Goal: Task Accomplishment & Management: Use online tool/utility

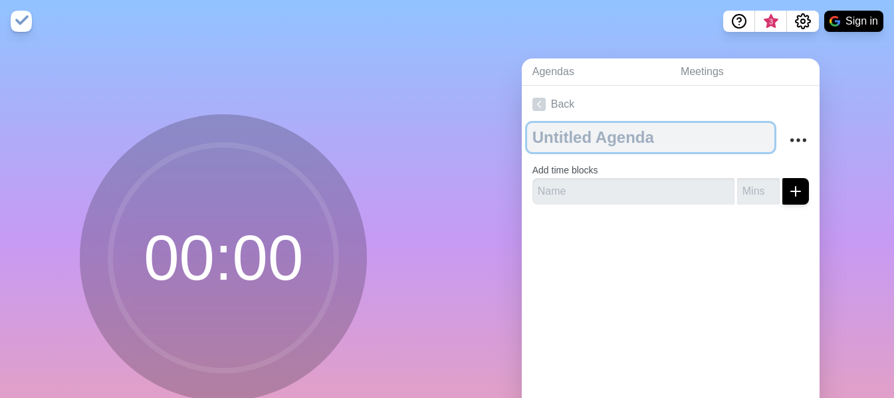
click at [592, 144] on textarea at bounding box center [650, 137] width 247 height 29
type textarea "Reunion Septiembre"
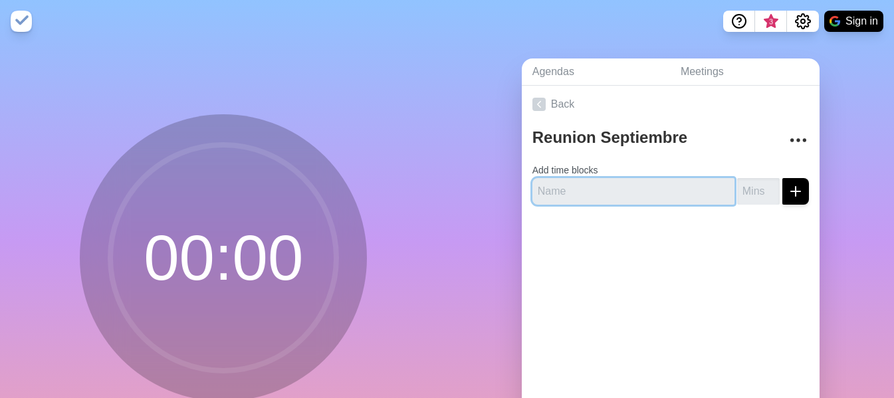
click at [672, 191] on input "text" at bounding box center [633, 191] width 202 height 27
type input "Exposiciones Consejeros - Zona 4.0"
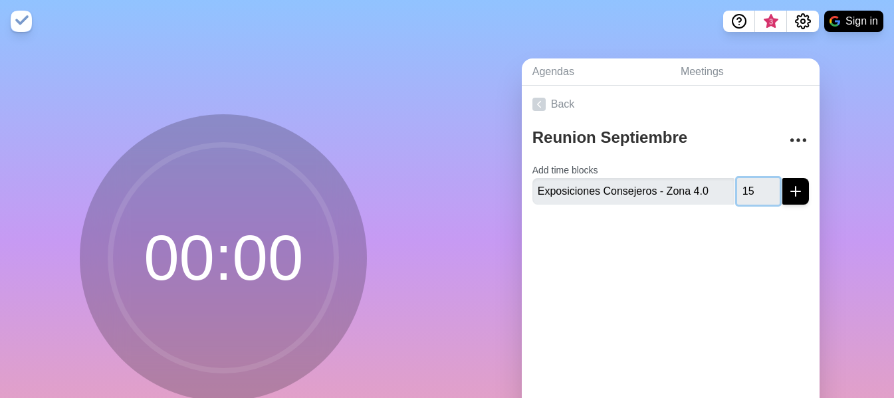
type input "15"
click at [789, 195] on button "submit" at bounding box center [795, 191] width 27 height 27
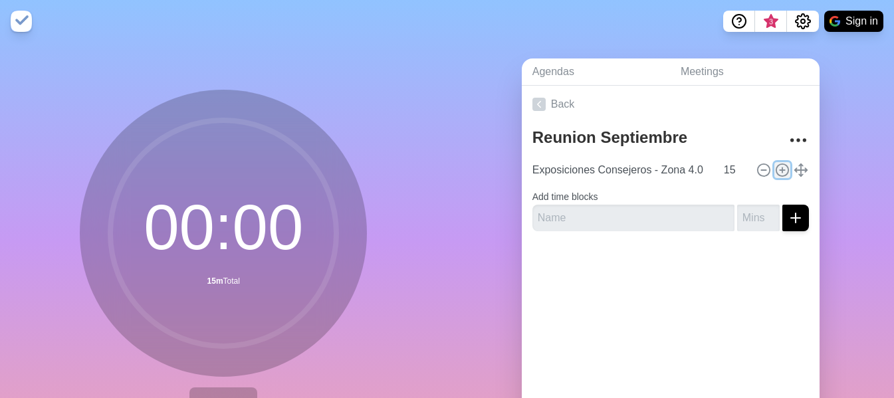
click at [775, 169] on icon at bounding box center [782, 170] width 15 height 15
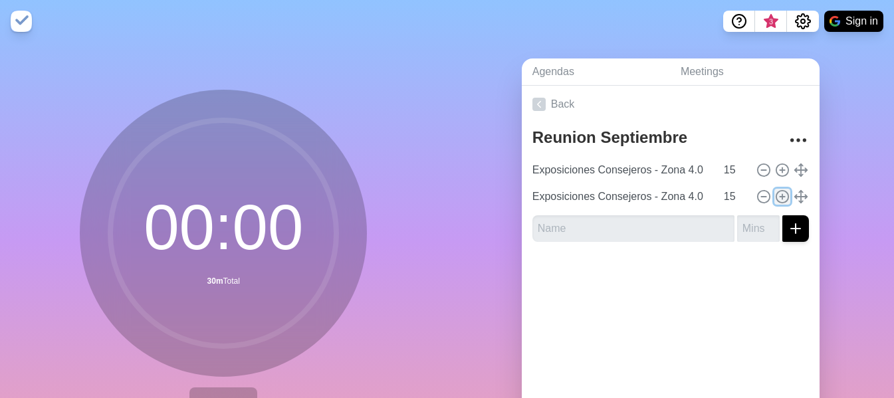
click at [775, 196] on icon at bounding box center [782, 196] width 15 height 15
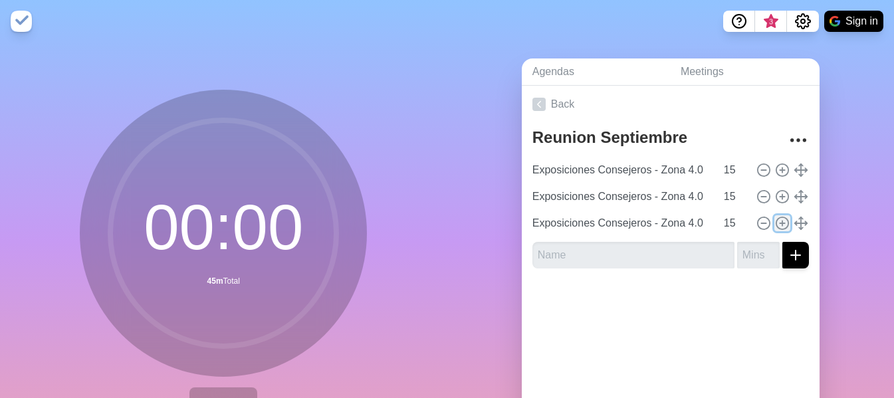
click at [775, 219] on icon at bounding box center [782, 223] width 15 height 15
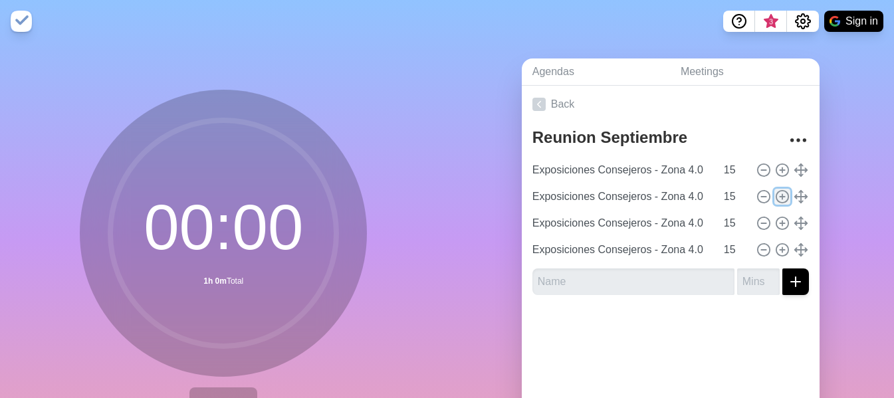
click at [775, 198] on icon at bounding box center [782, 196] width 15 height 15
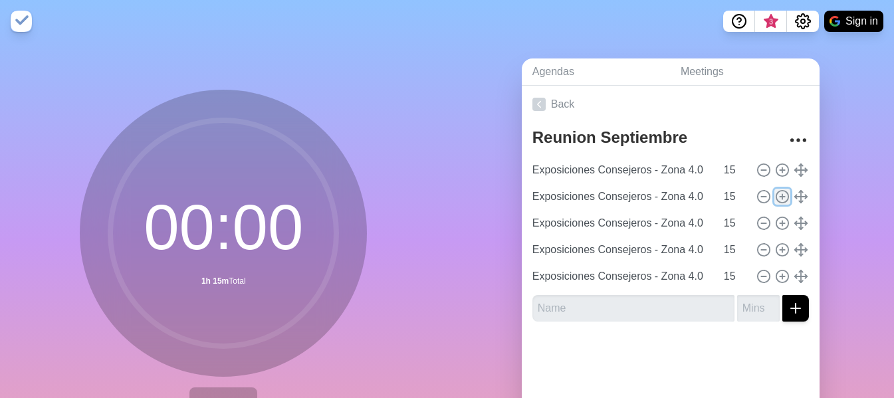
click at [775, 198] on icon at bounding box center [782, 196] width 15 height 15
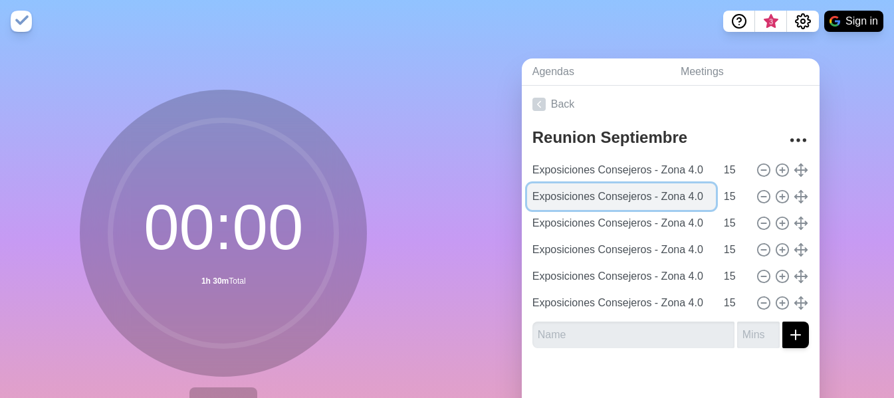
click at [684, 197] on input "Exposiciones Consejeros - Zona 4.0" at bounding box center [621, 196] width 189 height 27
type input "Exposiciones Consejeros - Zona 1.0"
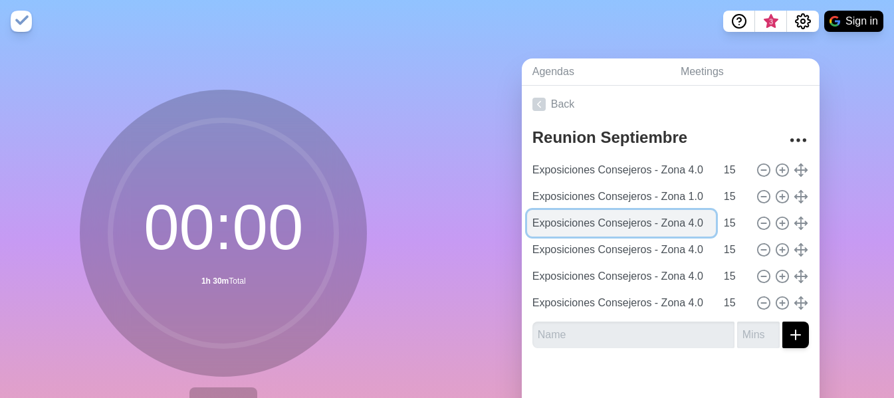
click at [678, 223] on input "Exposiciones Consejeros - Zona 4.0" at bounding box center [621, 223] width 189 height 27
type input "Exposiciones Consejeros - Zona 2.0"
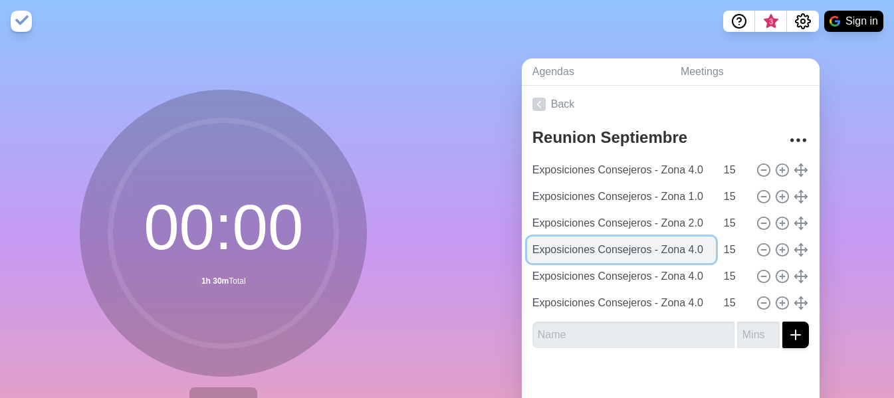
click at [678, 255] on input "Exposiciones Consejeros - Zona 4.0" at bounding box center [621, 250] width 189 height 27
type input "Exposiciones Consejeros - Zona 3.0"
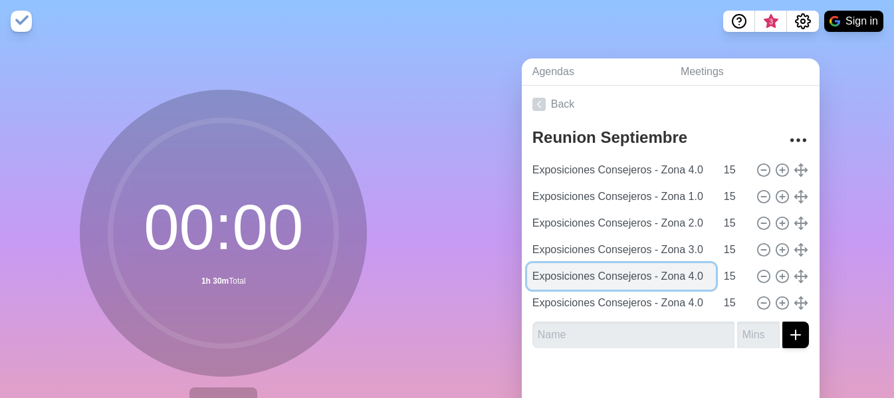
click at [678, 278] on input "Exposiciones Consejeros - Zona 4.0" at bounding box center [621, 276] width 189 height 27
type input "Exposiciones Consejeros - Zona 5.0"
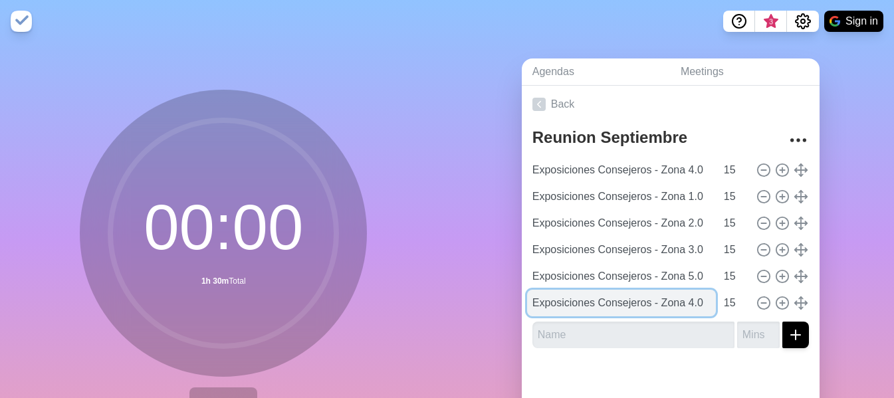
click at [681, 302] on input "Exposiciones Consejeros - Zona 4.0" at bounding box center [621, 303] width 189 height 27
type input "Exposiciones Consejeros - Zona 6.0"
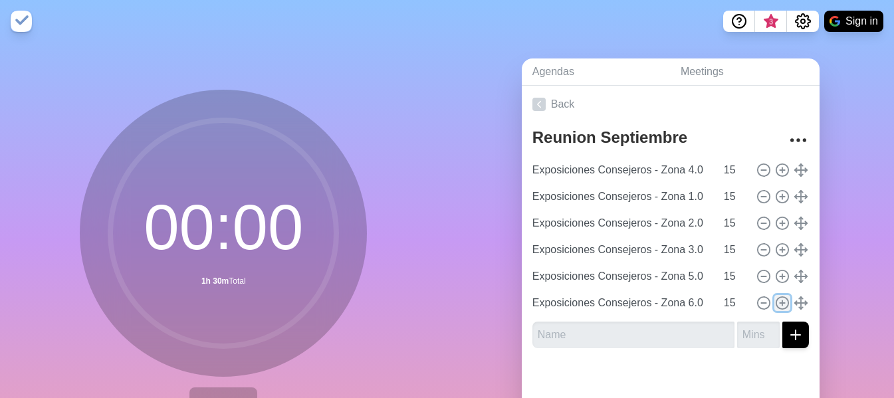
click at [782, 300] on line at bounding box center [782, 302] width 0 height 5
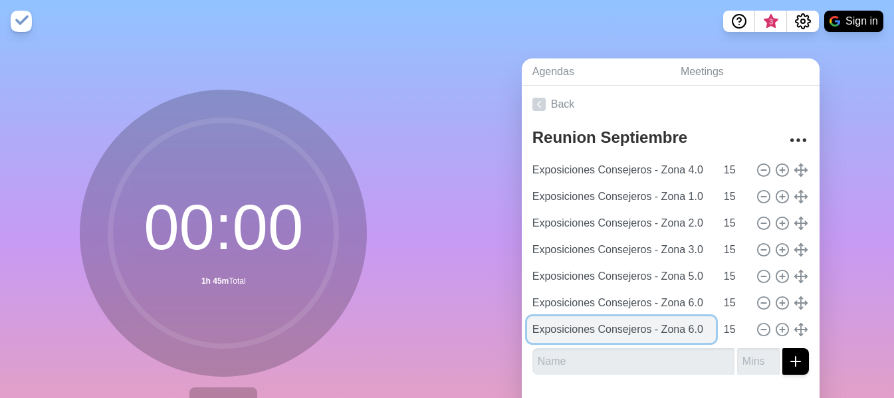
click at [677, 330] on input "Exposiciones Consejeros - Zona 6.0" at bounding box center [621, 329] width 189 height 27
type input "Exposiciones Consejeros - Zona 7.0"
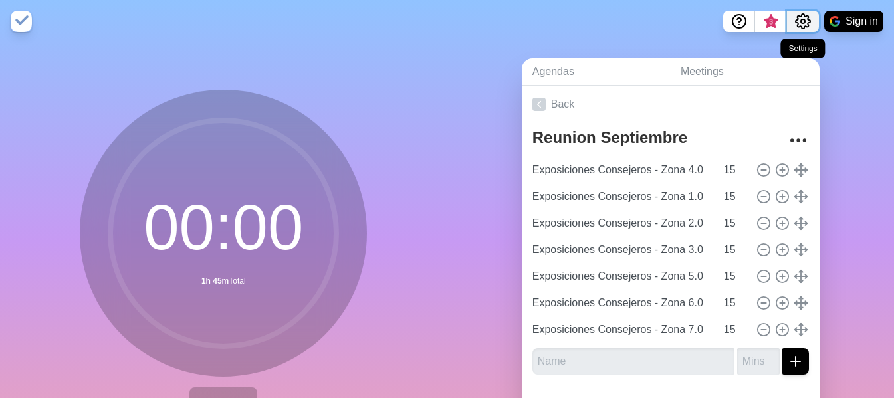
click at [803, 15] on icon "Settings" at bounding box center [802, 21] width 15 height 15
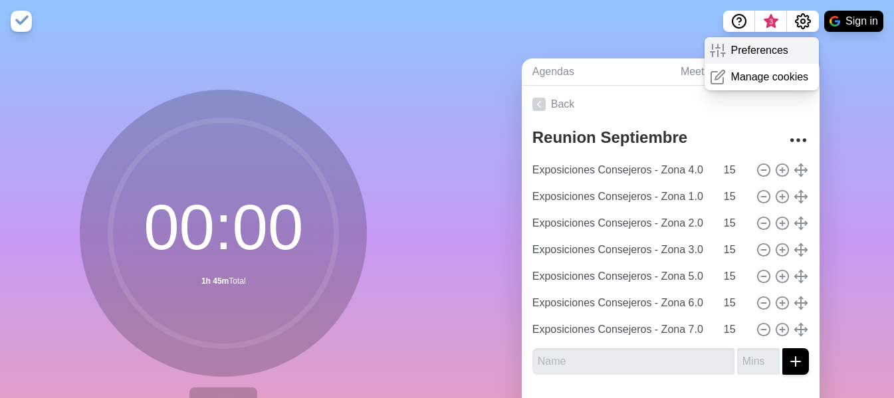
click at [756, 56] on p "Preferences" at bounding box center [759, 51] width 57 height 16
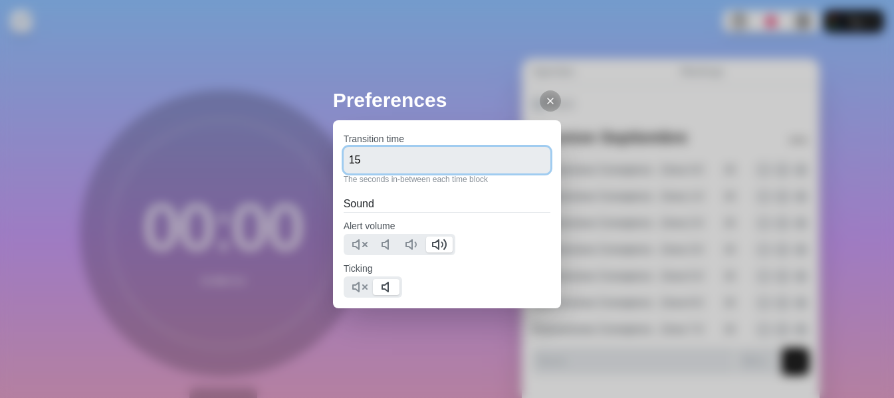
drag, startPoint x: 378, startPoint y: 165, endPoint x: 312, endPoint y: 165, distance: 65.8
click at [312, 165] on div "Preferences Transition time 15 The seconds in-between each time block Sound Ale…" at bounding box center [447, 199] width 894 height 398
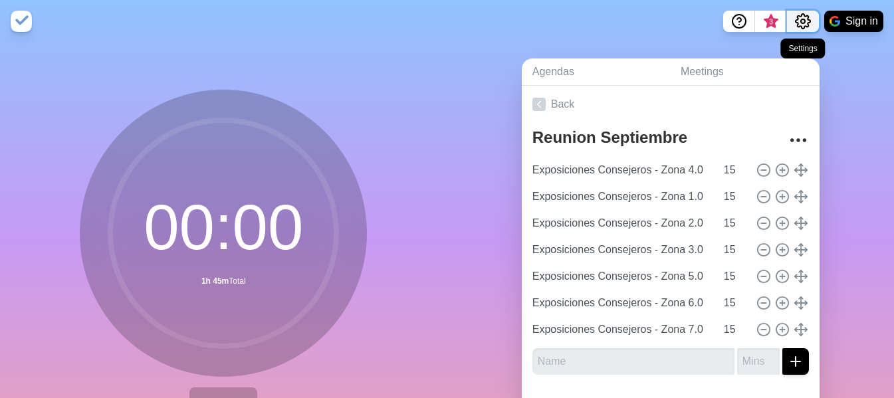
click at [806, 25] on icon "Settings" at bounding box center [803, 21] width 16 height 16
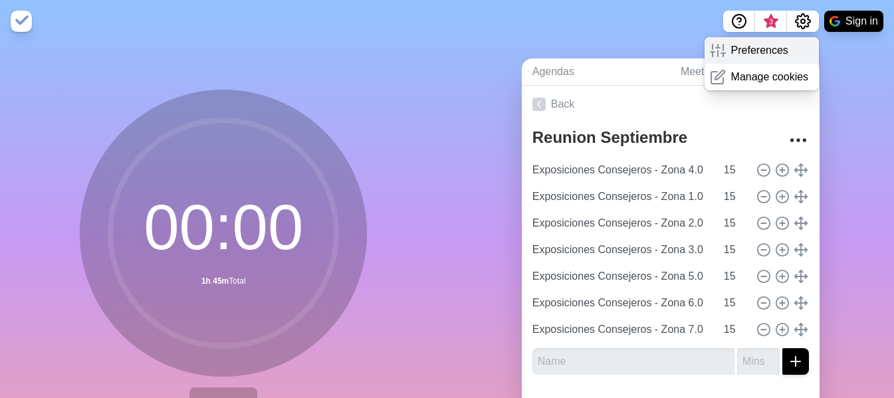
click at [742, 52] on p "Preferences" at bounding box center [759, 51] width 57 height 16
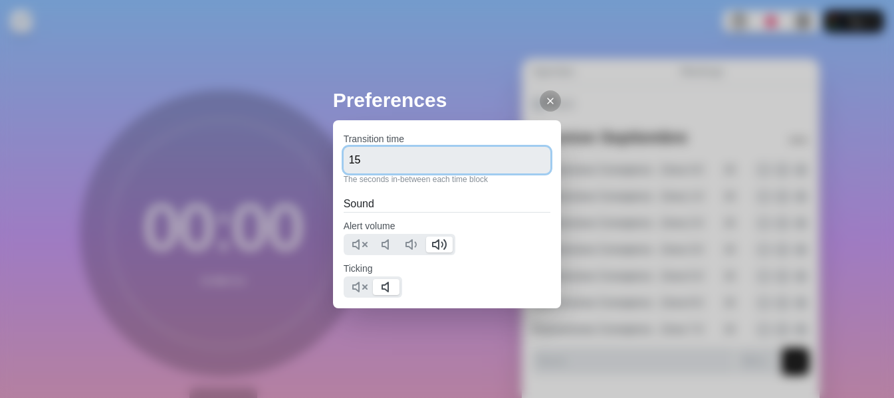
click at [370, 163] on input "15" at bounding box center [447, 160] width 207 height 27
type input "1"
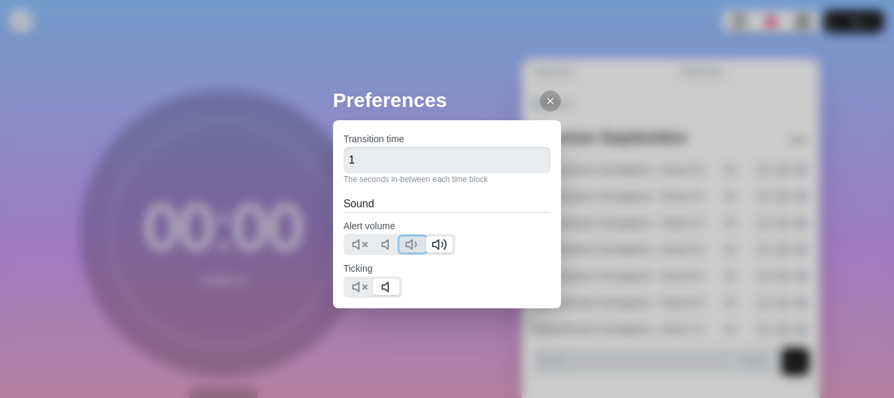
click at [409, 247] on polygon at bounding box center [409, 244] width 6 height 9
click at [353, 292] on icon at bounding box center [359, 287] width 16 height 16
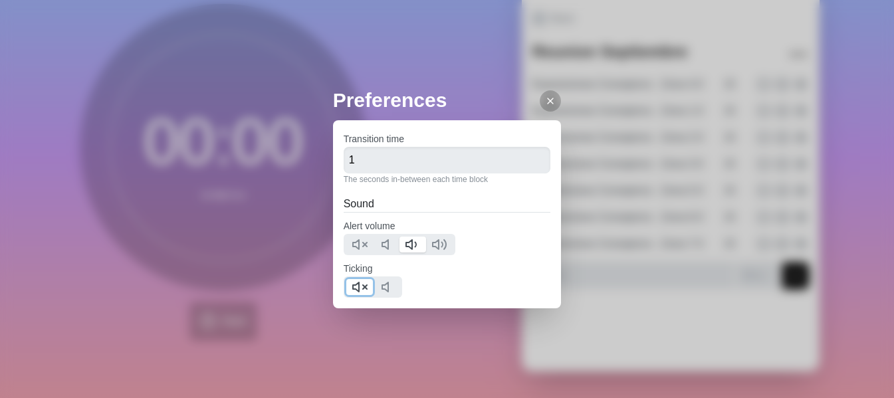
scroll to position [96, 0]
click at [540, 92] on div at bounding box center [550, 100] width 21 height 21
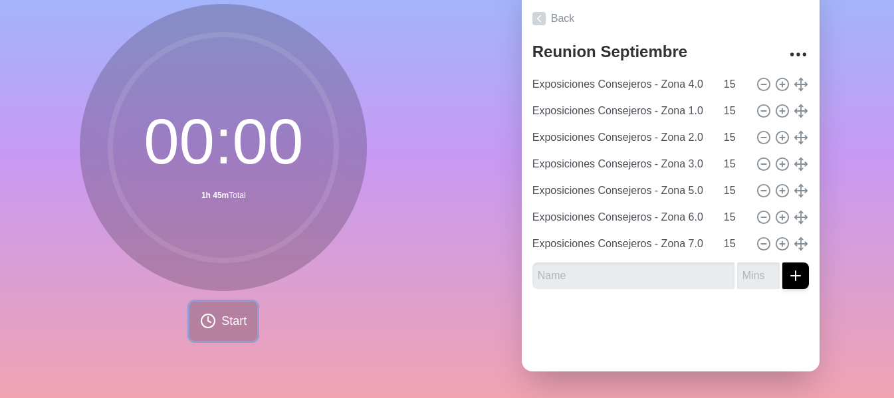
click at [231, 319] on span "Start" at bounding box center [233, 321] width 25 height 18
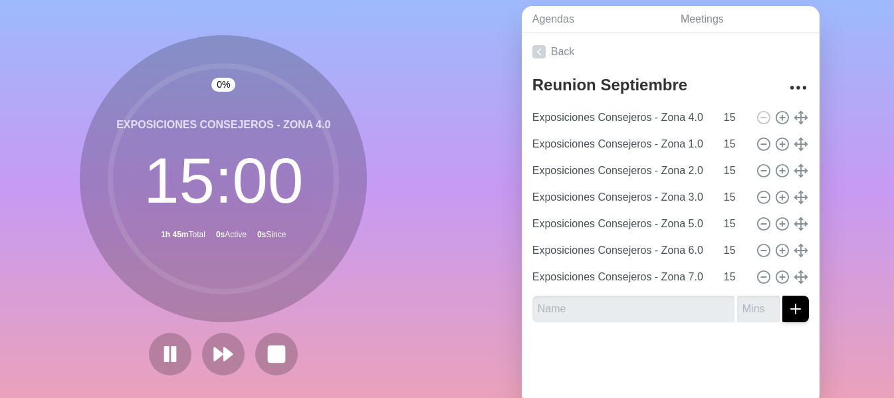
scroll to position [29, 0]
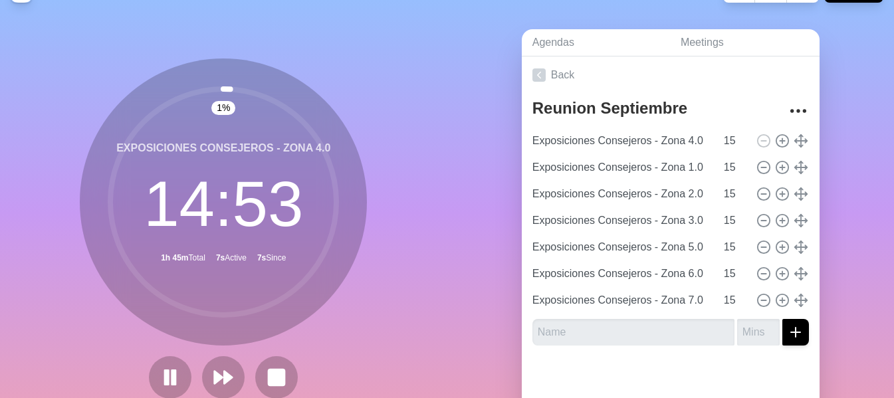
click at [238, 312] on circle at bounding box center [223, 202] width 226 height 226
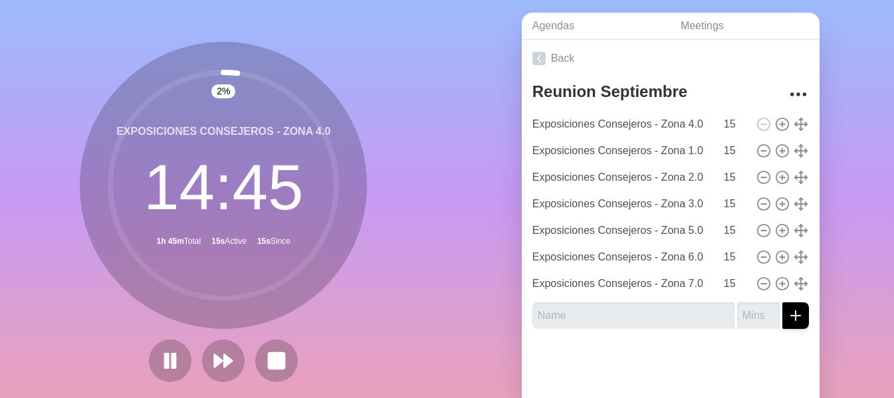
scroll to position [0, 0]
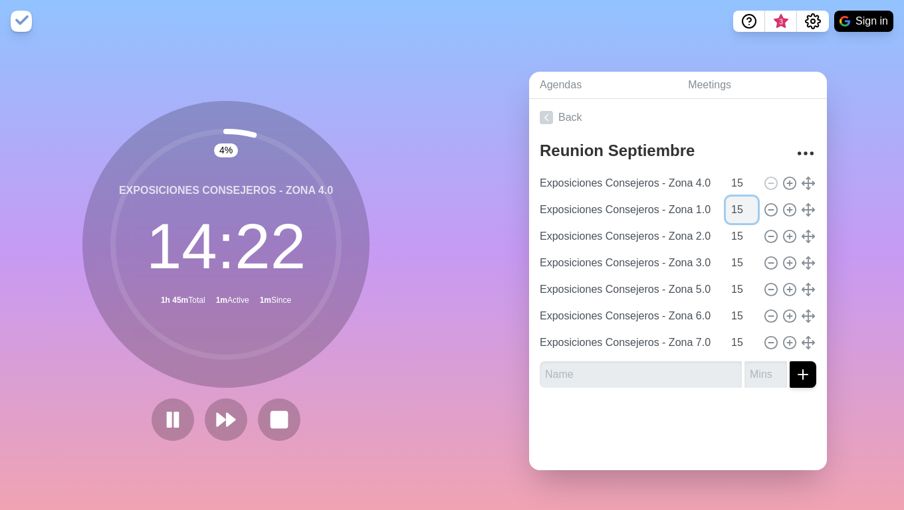
click at [728, 202] on input "15" at bounding box center [742, 210] width 32 height 27
click at [726, 205] on input "15" at bounding box center [742, 210] width 32 height 27
type input "1"
click at [726, 233] on input "15" at bounding box center [742, 236] width 32 height 27
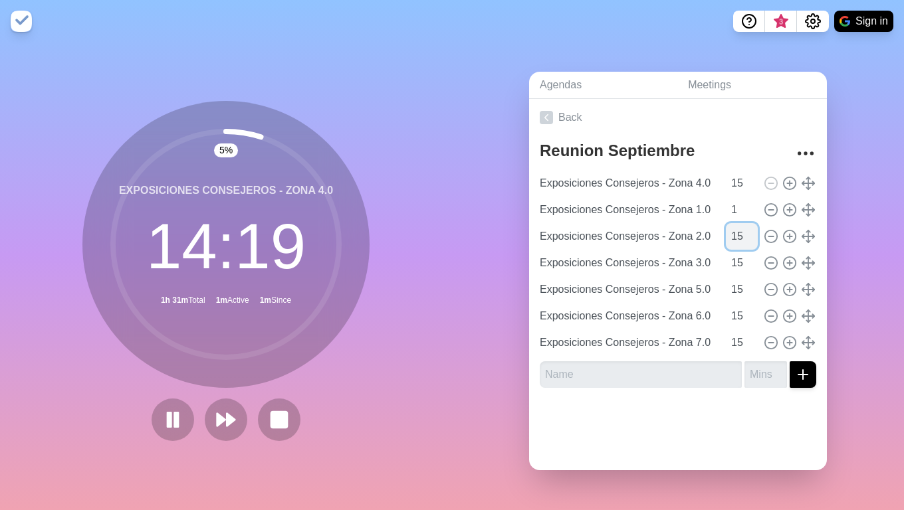
click at [726, 233] on input "15" at bounding box center [742, 236] width 32 height 27
type input "1"
click at [726, 257] on input "15" at bounding box center [742, 263] width 32 height 27
type input "1"
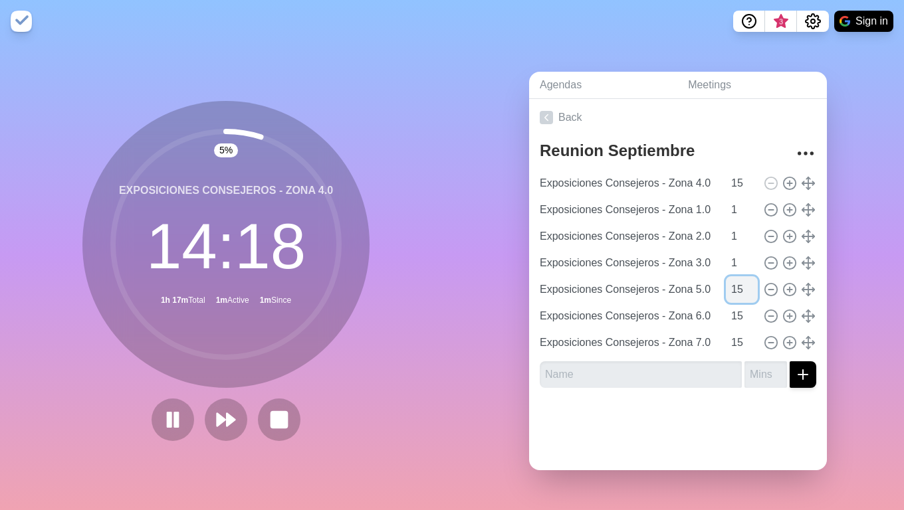
click at [726, 284] on input "15" at bounding box center [742, 289] width 32 height 27
type input "1"
click at [726, 315] on input "15" at bounding box center [742, 316] width 32 height 27
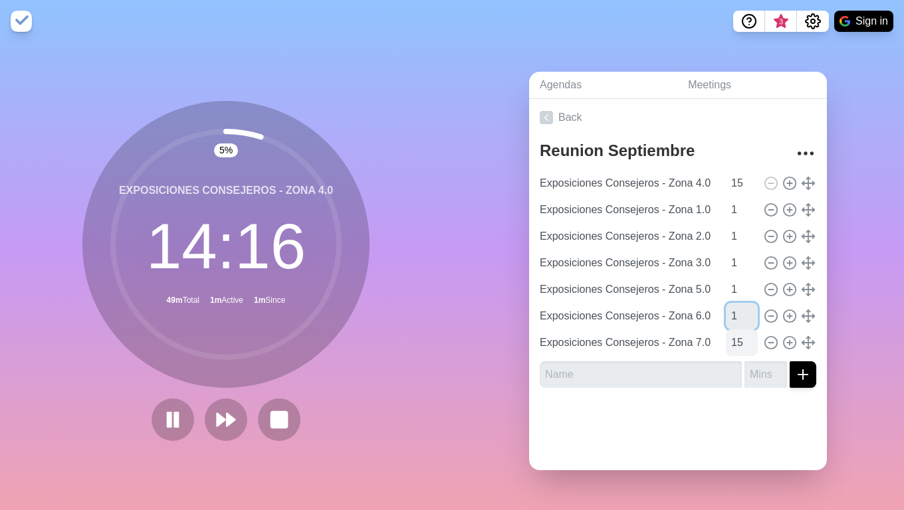
type input "1"
click at [726, 336] on input "15" at bounding box center [742, 343] width 32 height 27
type input "1"
click at [227, 397] on polygon at bounding box center [231, 419] width 9 height 13
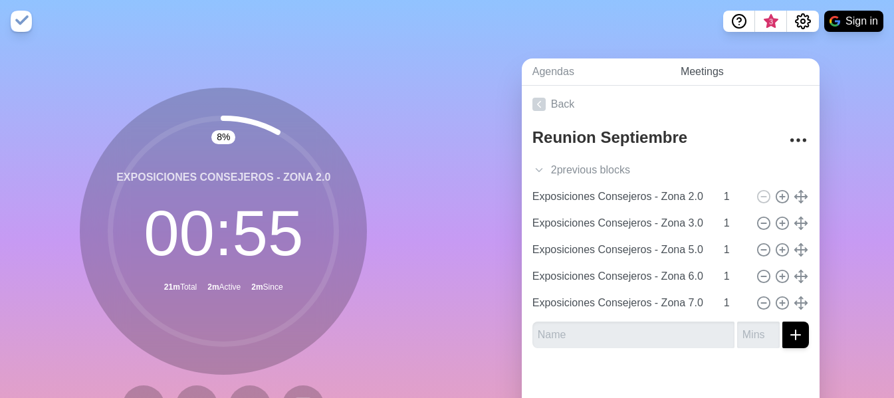
click at [704, 72] on link "Meetings" at bounding box center [745, 71] width 150 height 27
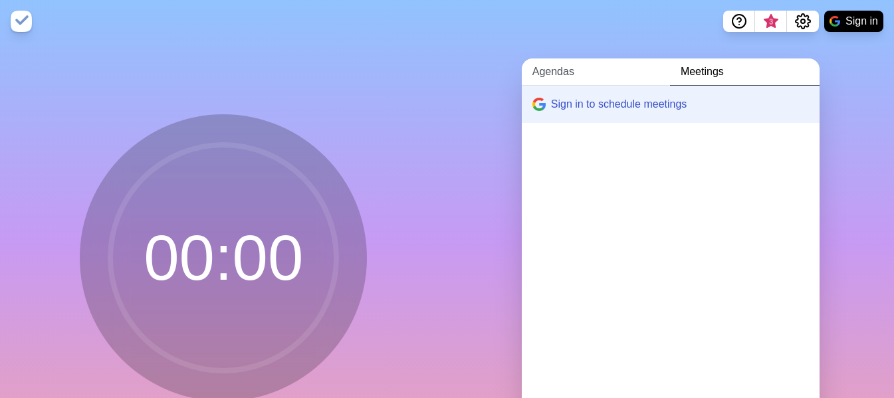
click at [546, 75] on link "Agendas" at bounding box center [596, 71] width 148 height 27
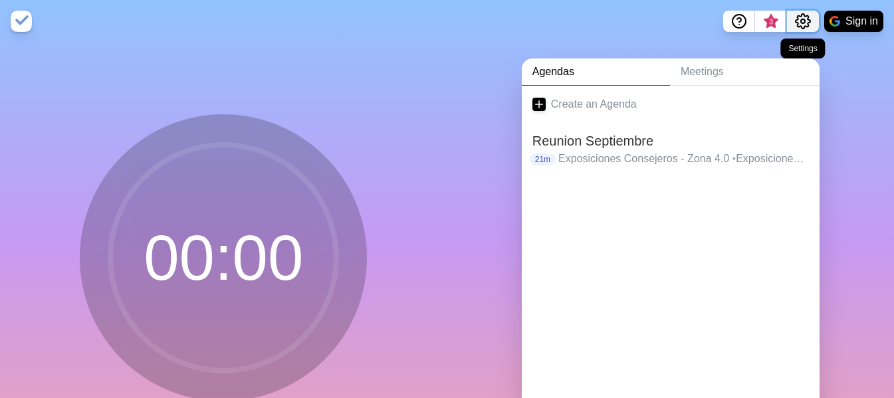
click at [809, 22] on icon "Settings" at bounding box center [802, 21] width 15 height 15
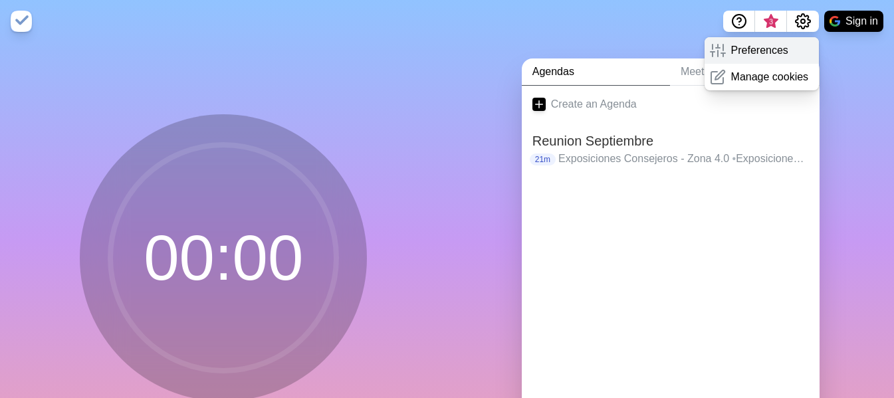
click at [740, 50] on p "Preferences" at bounding box center [759, 51] width 57 height 16
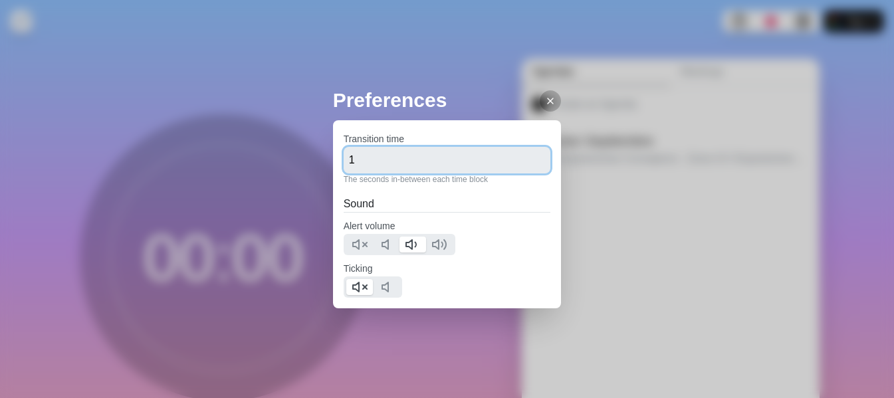
click at [386, 159] on input "1" at bounding box center [447, 160] width 207 height 27
type input "120"
click at [545, 101] on icon at bounding box center [550, 101] width 11 height 11
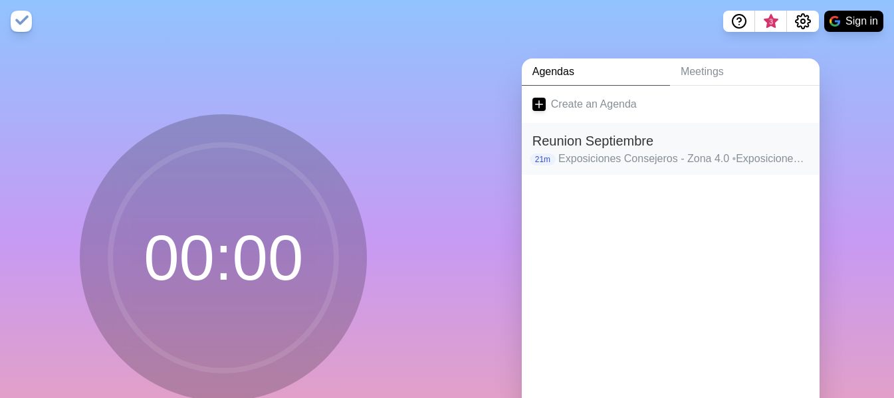
click at [587, 136] on h2 "Reunion Septiembre" at bounding box center [670, 141] width 276 height 20
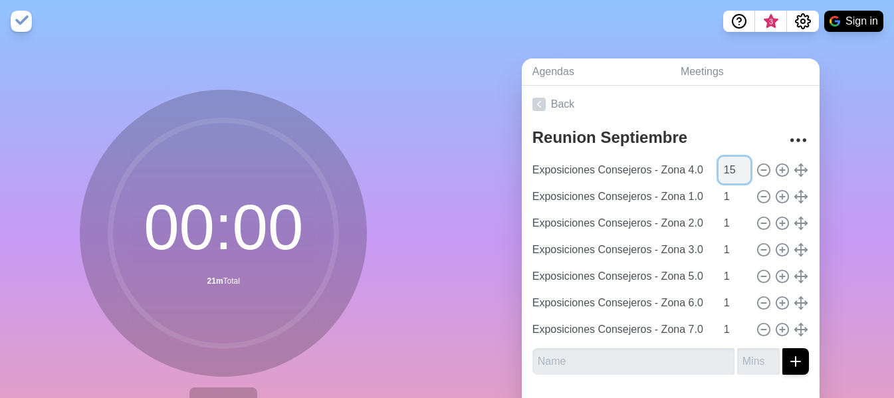
click at [718, 173] on input "15" at bounding box center [734, 170] width 32 height 27
type input "1"
click at [430, 181] on div "00 : 00 21m Total Start" at bounding box center [223, 263] width 447 height 441
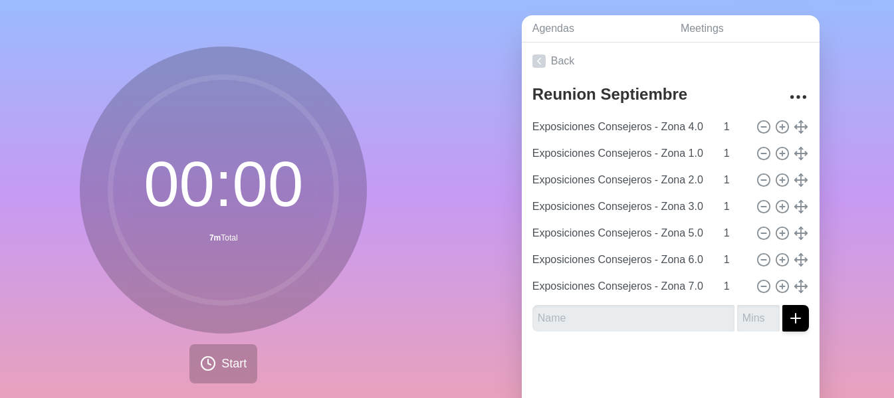
scroll to position [66, 0]
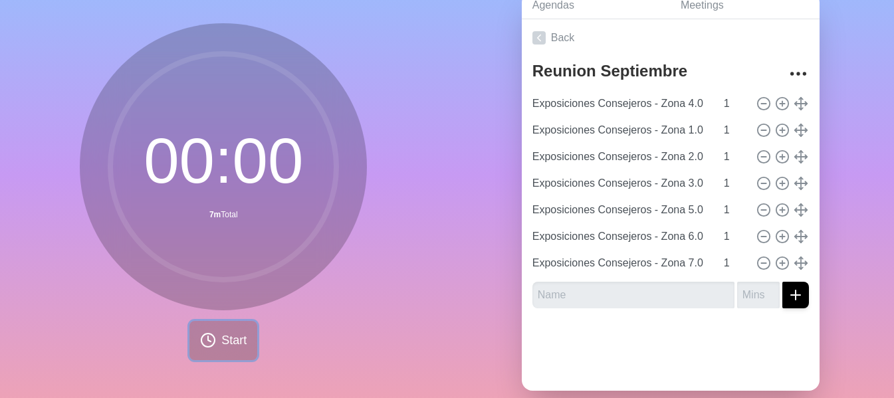
click at [225, 347] on span "Start" at bounding box center [233, 341] width 25 height 18
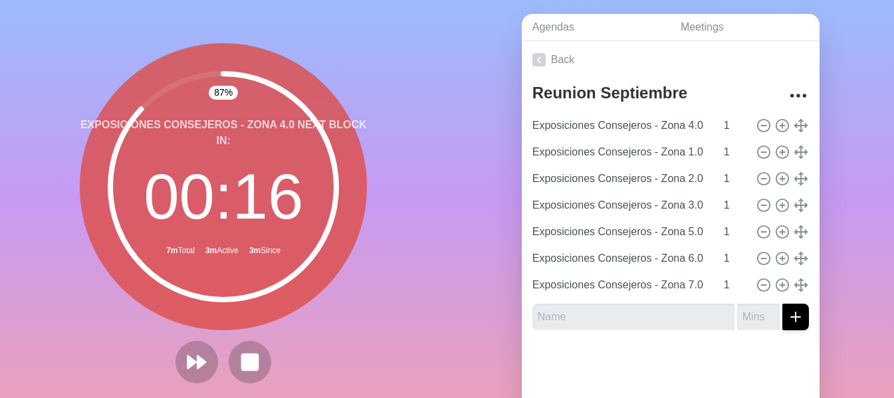
scroll to position [96, 0]
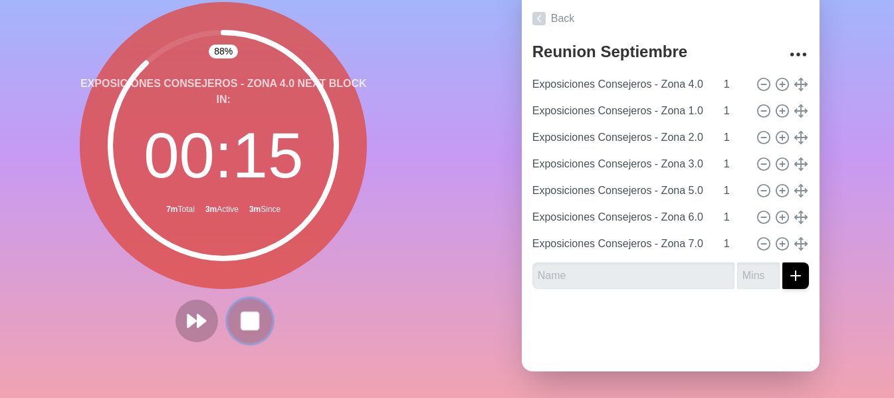
click at [242, 314] on rect at bounding box center [250, 320] width 17 height 17
